Goal: Find specific page/section: Find specific page/section

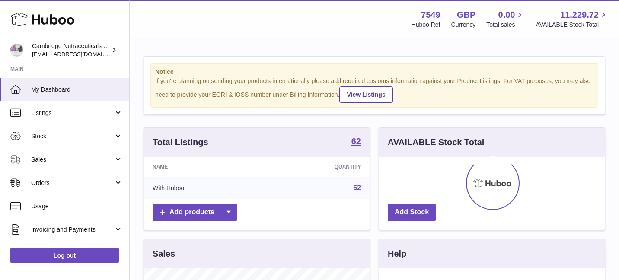
scroll to position [135, 226]
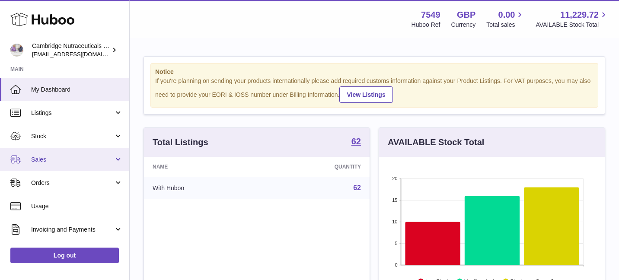
click at [65, 152] on link "Sales" at bounding box center [64, 159] width 129 height 23
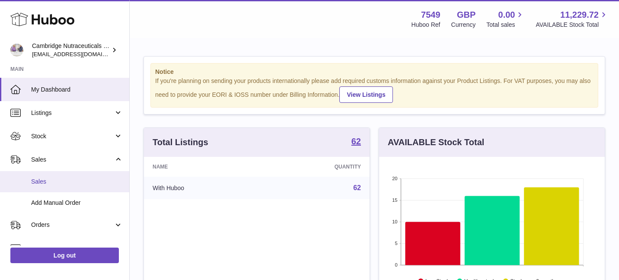
click at [78, 180] on span "Sales" at bounding box center [77, 182] width 92 height 8
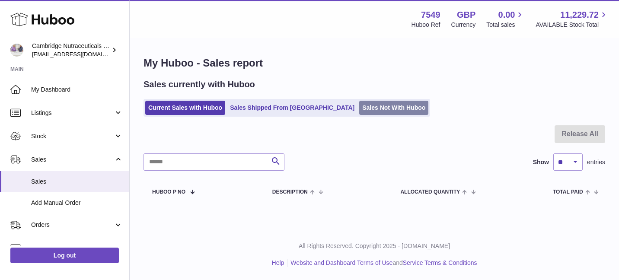
click at [359, 111] on link "Sales Not With Huboo" at bounding box center [393, 108] width 69 height 14
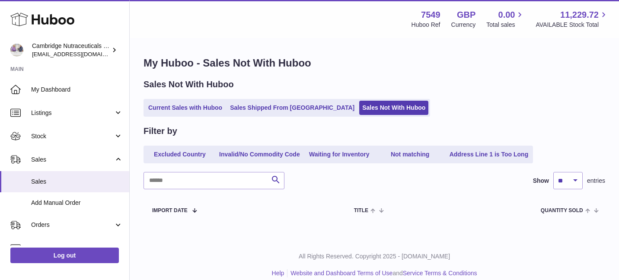
scroll to position [10, 0]
